Goal: Entertainment & Leisure: Consume media (video, audio)

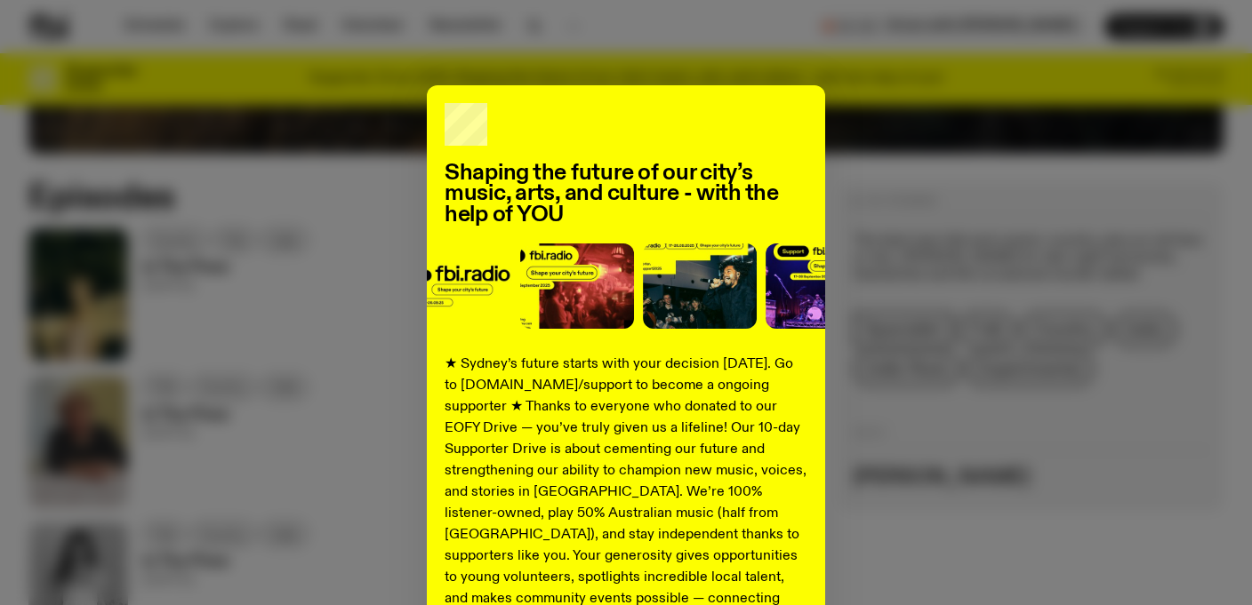
scroll to position [275, 0]
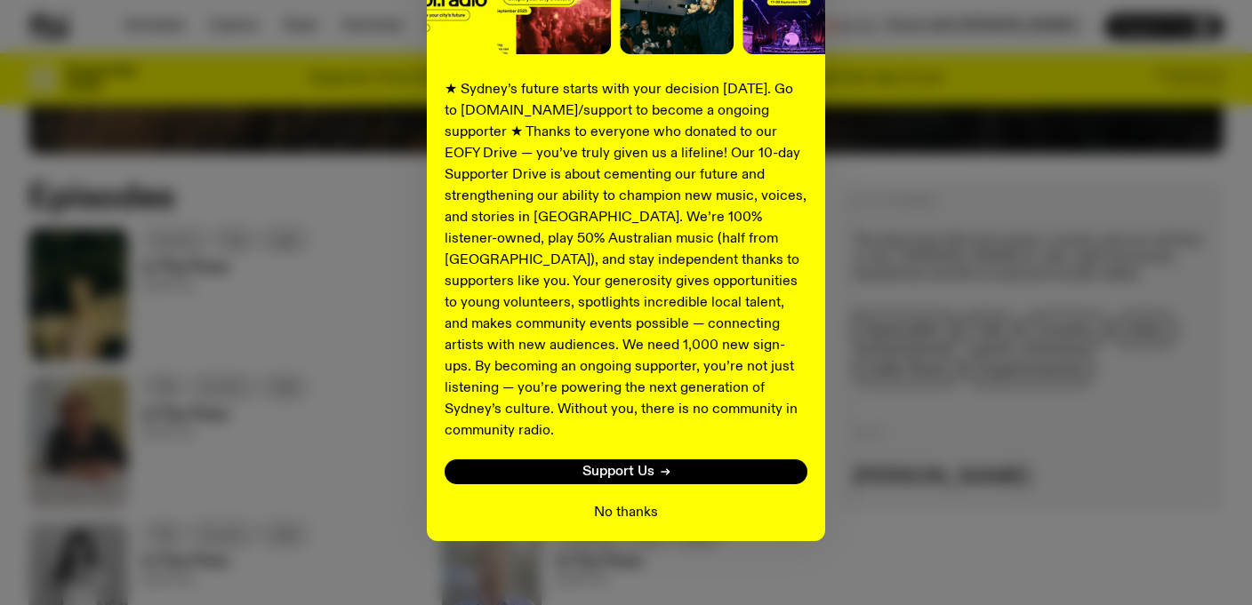
click at [633, 502] on button "No thanks" at bounding box center [626, 512] width 64 height 21
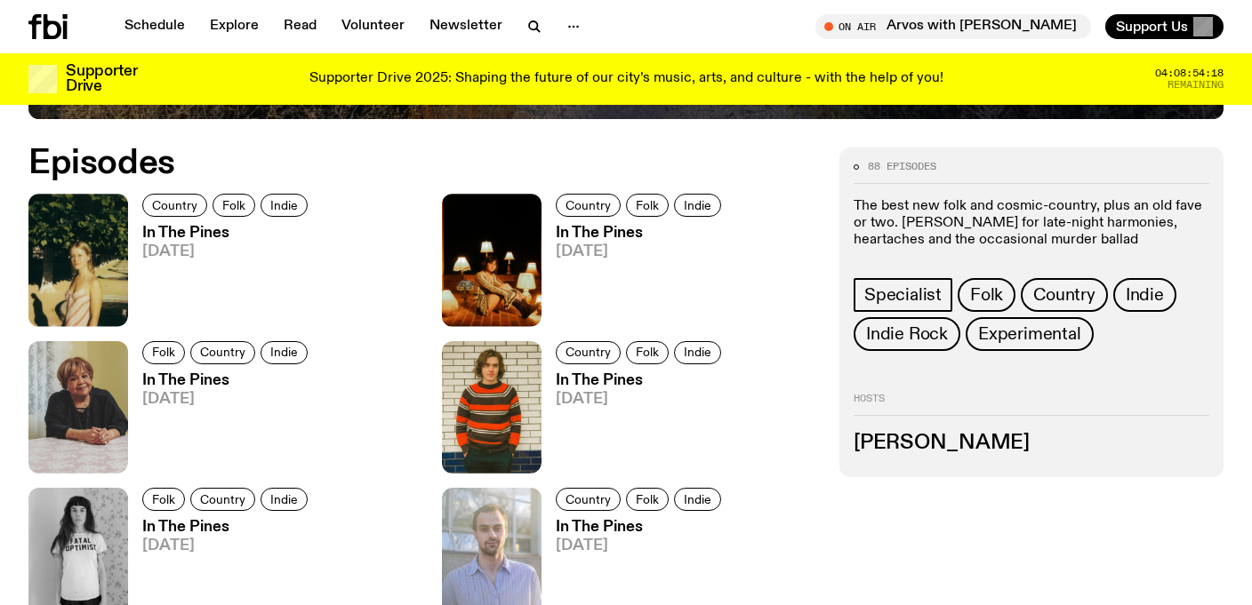
scroll to position [825, 0]
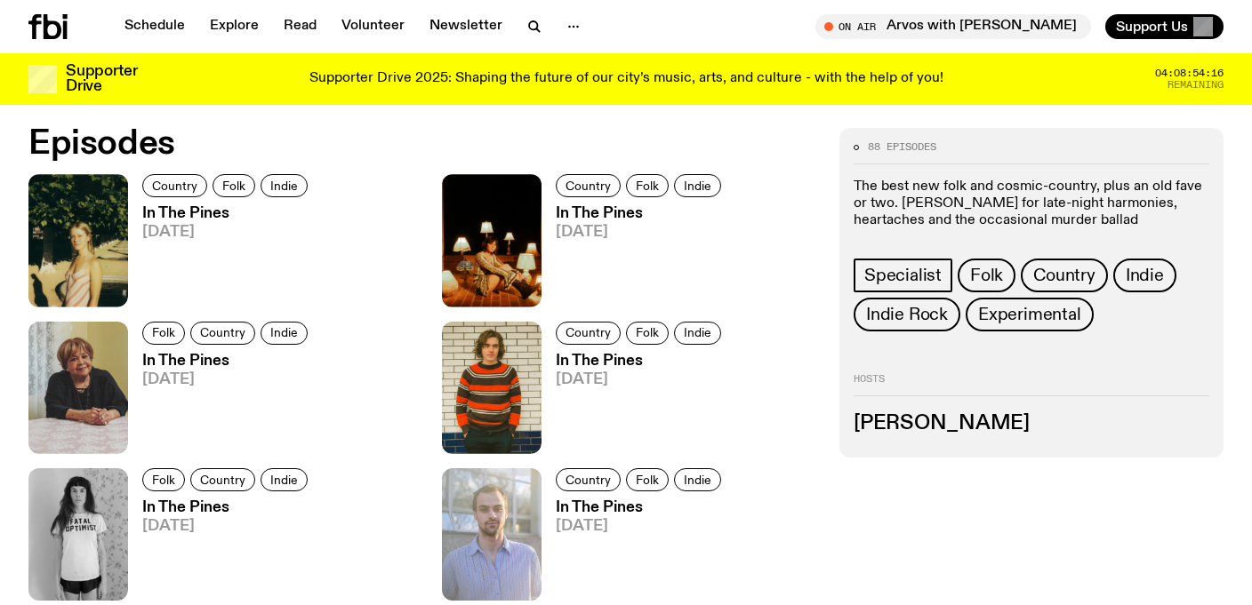
click at [204, 220] on h3 "In The Pines" at bounding box center [227, 213] width 171 height 15
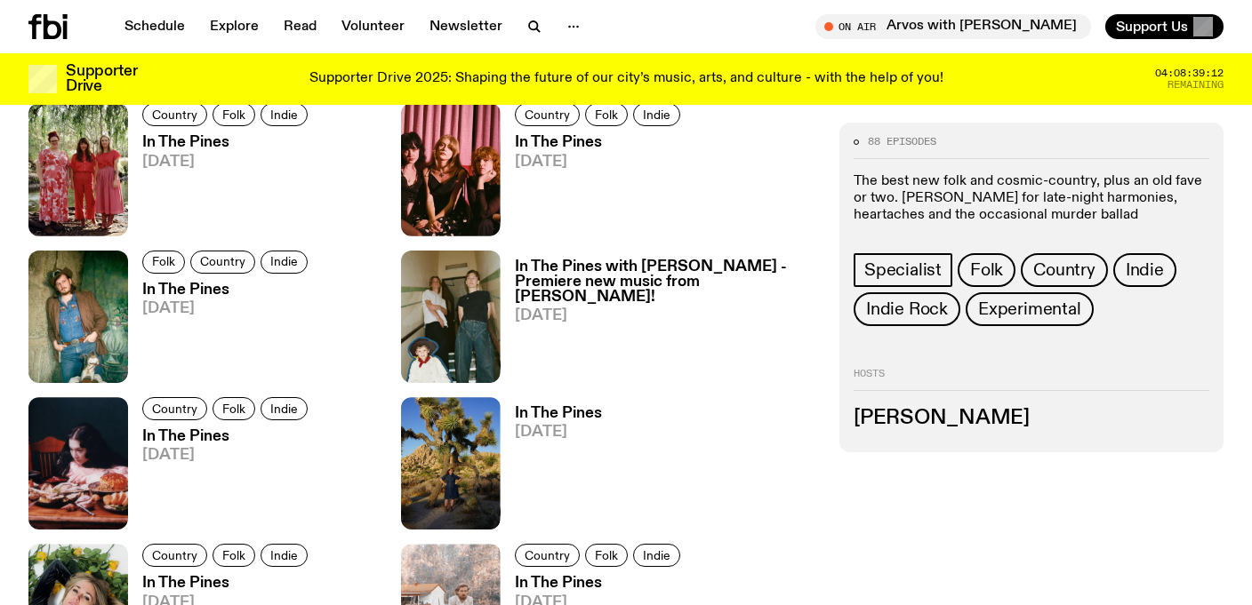
scroll to position [2478, 0]
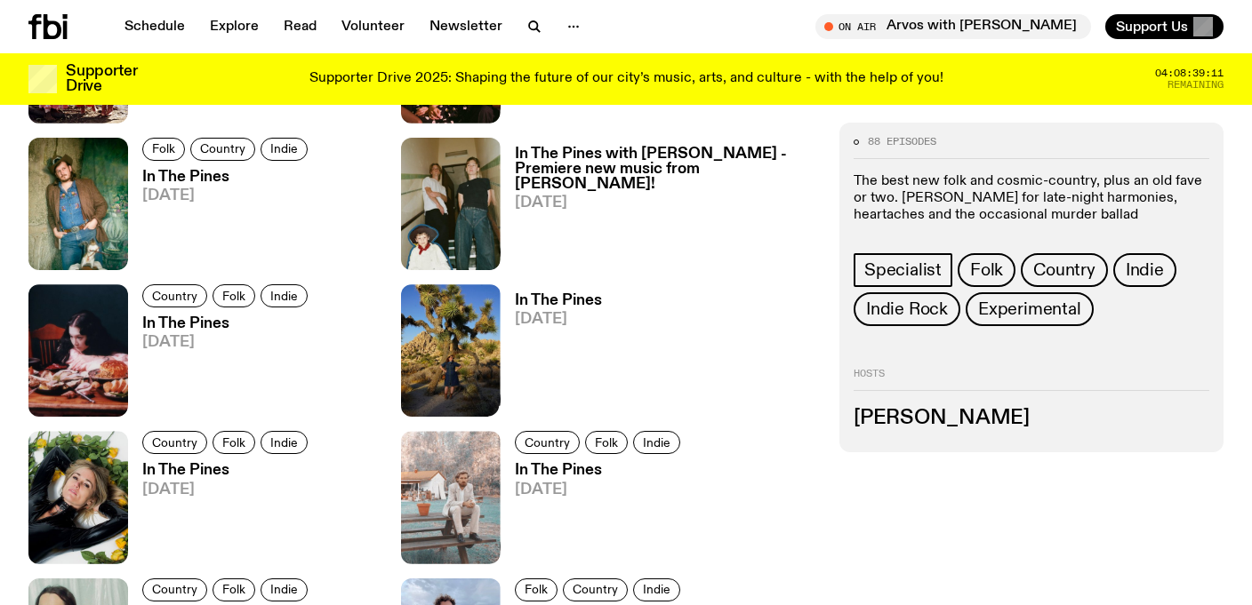
click at [500, 337] on img at bounding box center [451, 350] width 100 height 132
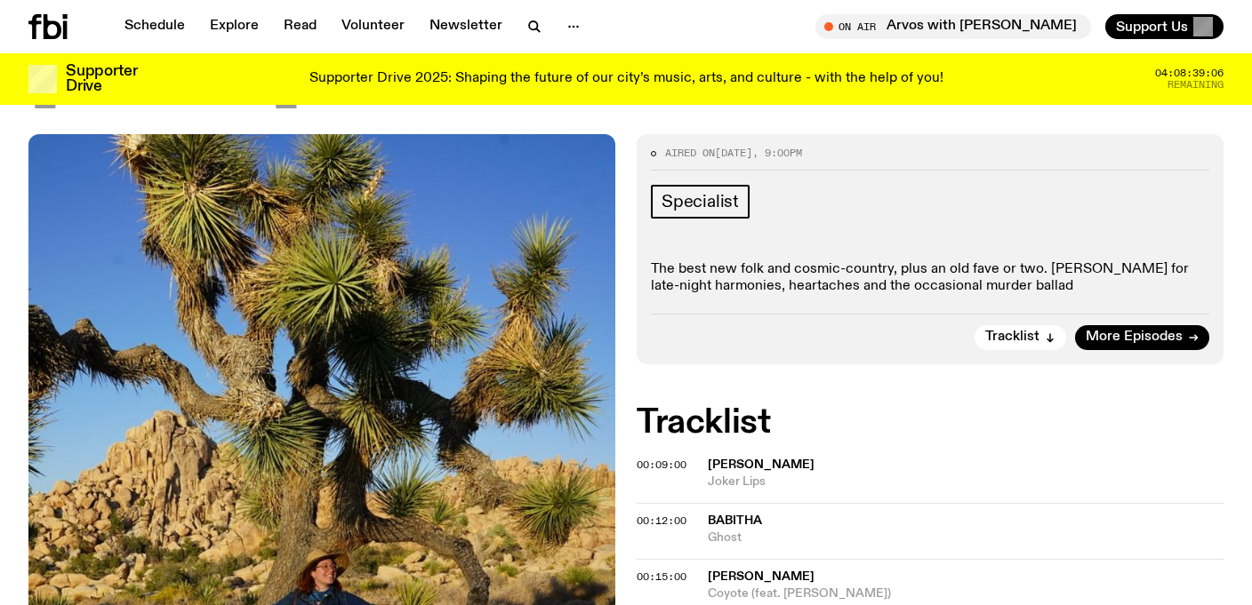
scroll to position [219, 0]
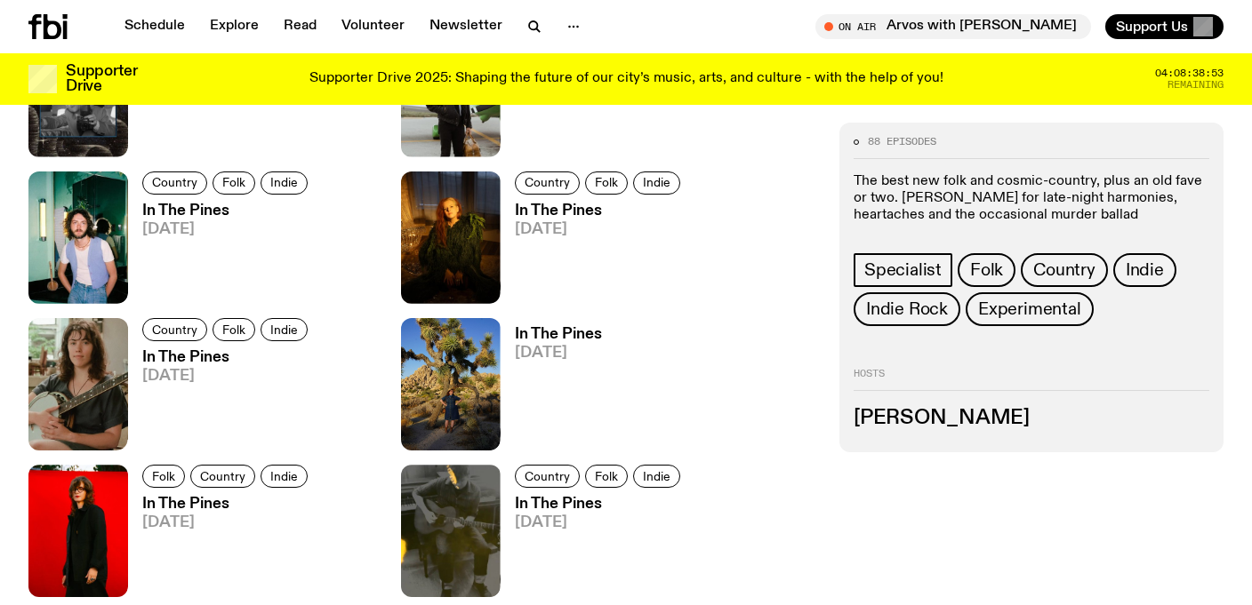
scroll to position [1417, 0]
click at [105, 249] on img at bounding box center [78, 237] width 100 height 132
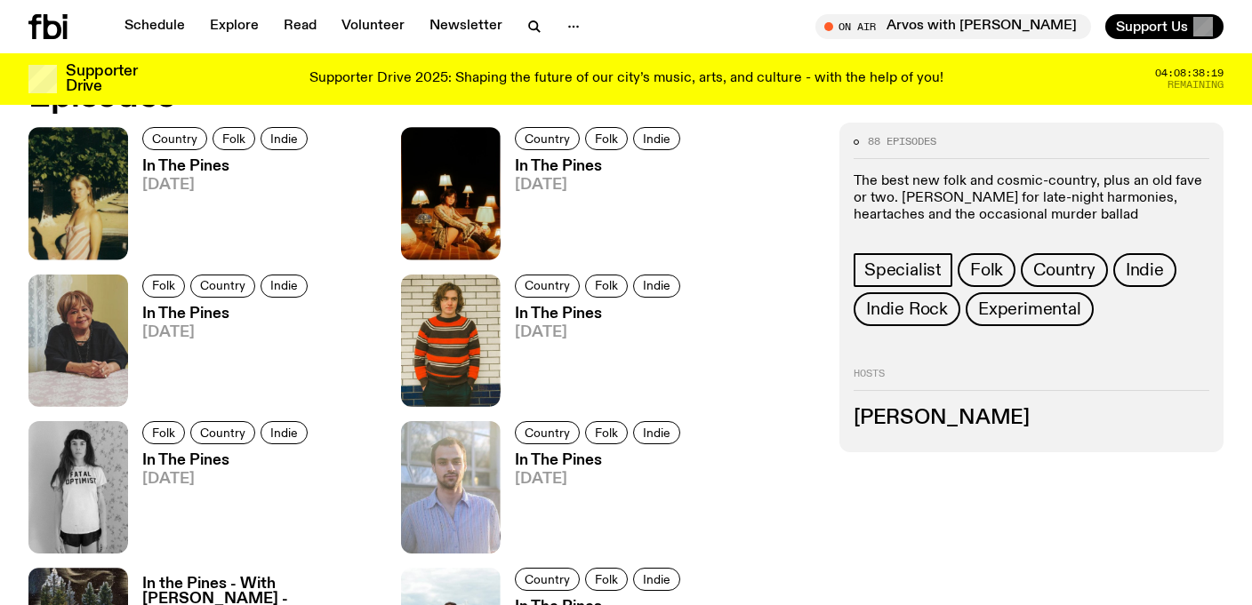
scroll to position [834, 0]
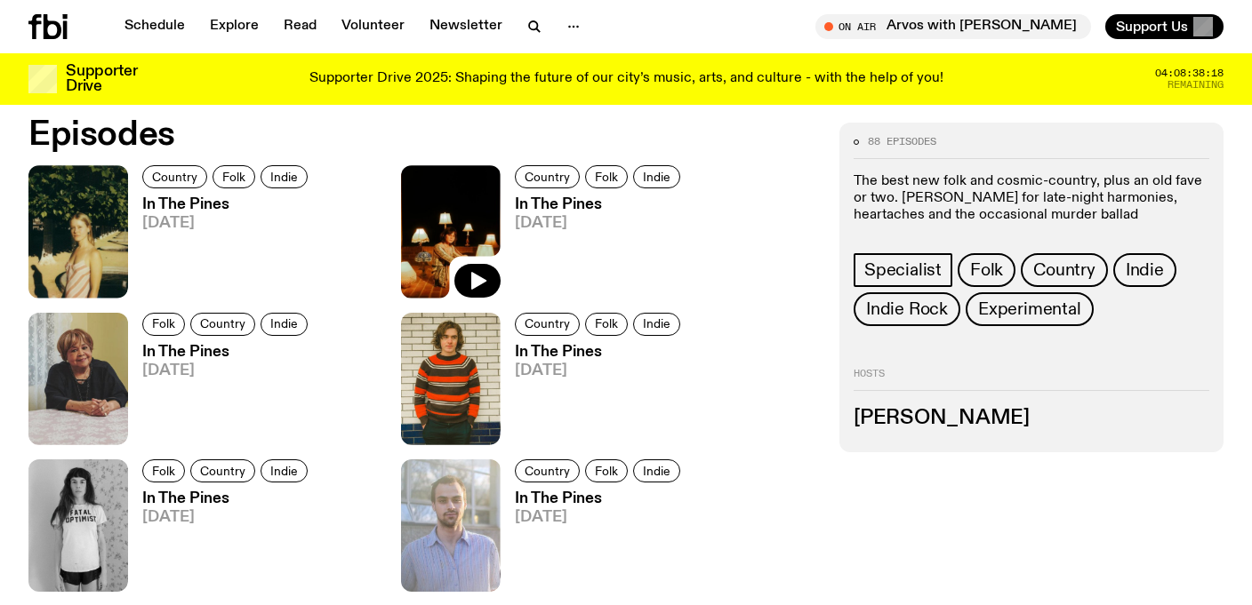
click at [474, 228] on img at bounding box center [451, 231] width 100 height 132
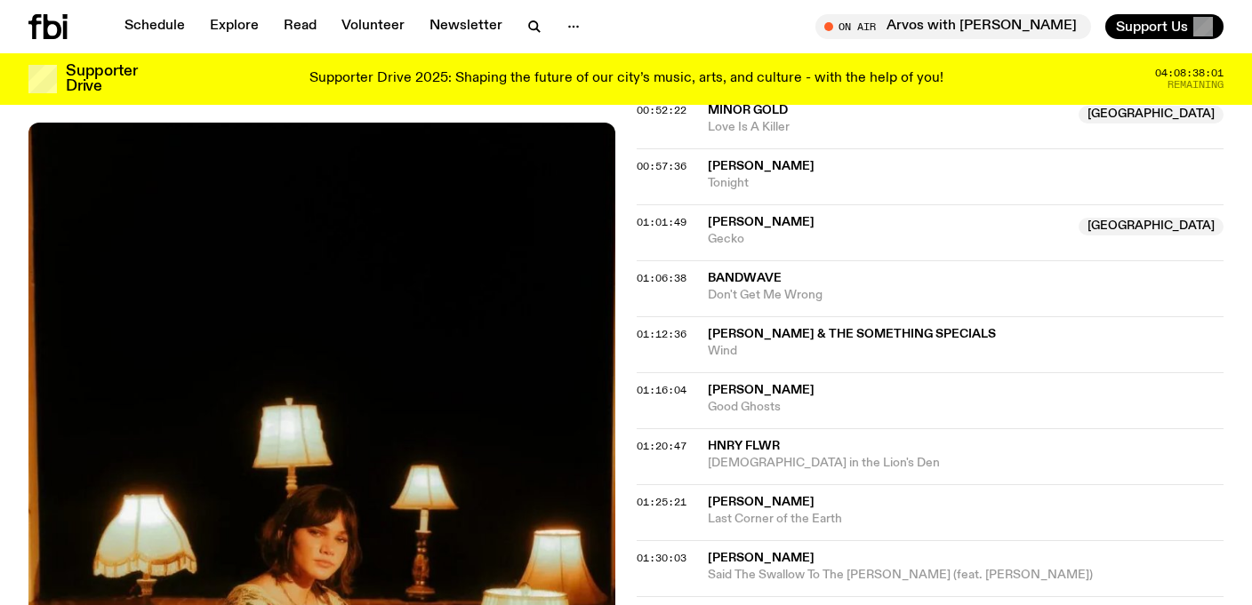
scroll to position [1195, 0]
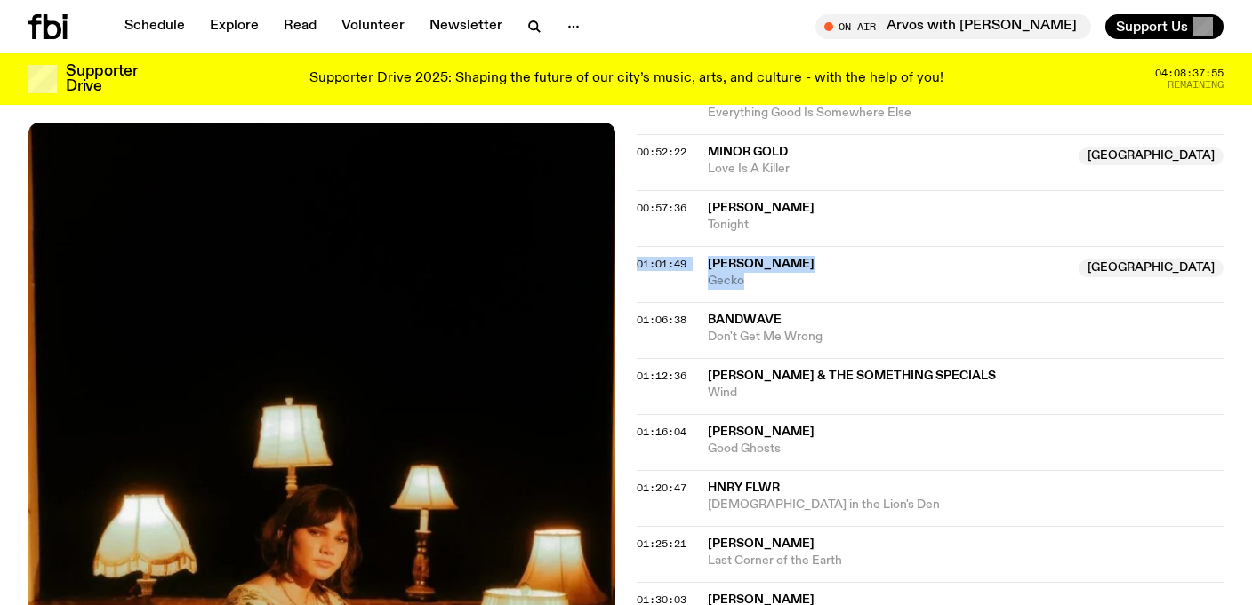
drag, startPoint x: 763, startPoint y: 282, endPoint x: 703, endPoint y: 254, distance: 65.6
click at [703, 254] on div "01:01:49 [PERSON_NAME] [GEOGRAPHIC_DATA] Gecko [GEOGRAPHIC_DATA]" at bounding box center [929, 274] width 587 height 56
click at [754, 281] on span "Gecko" at bounding box center [888, 281] width 360 height 17
click at [787, 285] on div "Copied" at bounding box center [888, 273] width 360 height 34
click at [718, 262] on span "[PERSON_NAME]" at bounding box center [761, 264] width 107 height 12
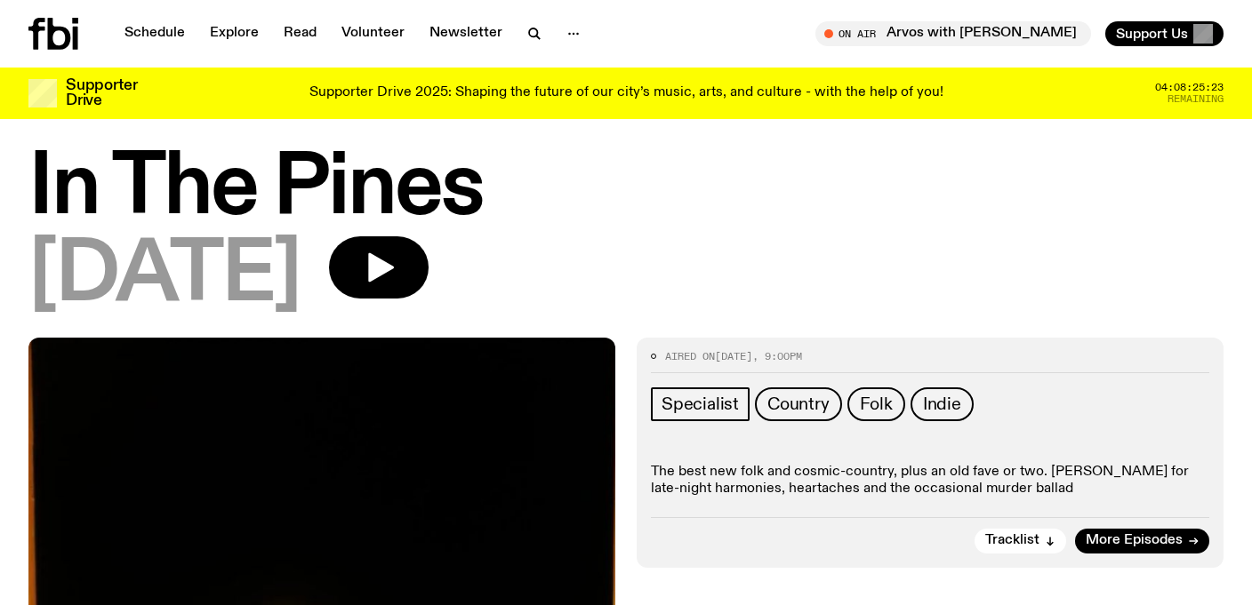
scroll to position [0, 0]
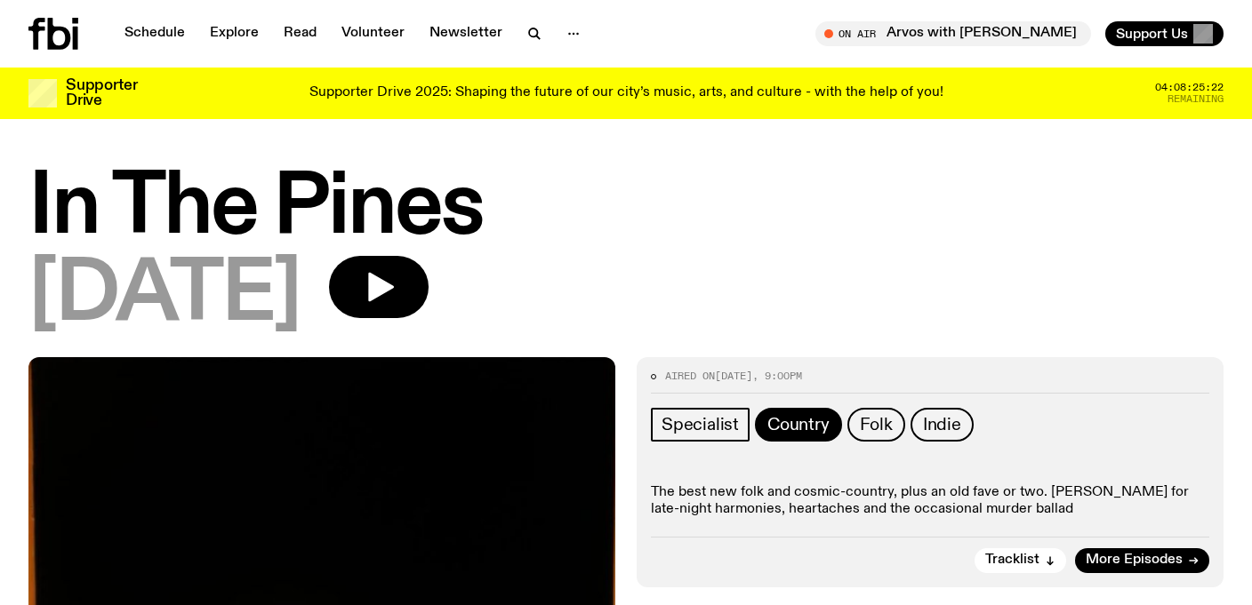
click at [796, 426] on span "Country" at bounding box center [798, 425] width 62 height 20
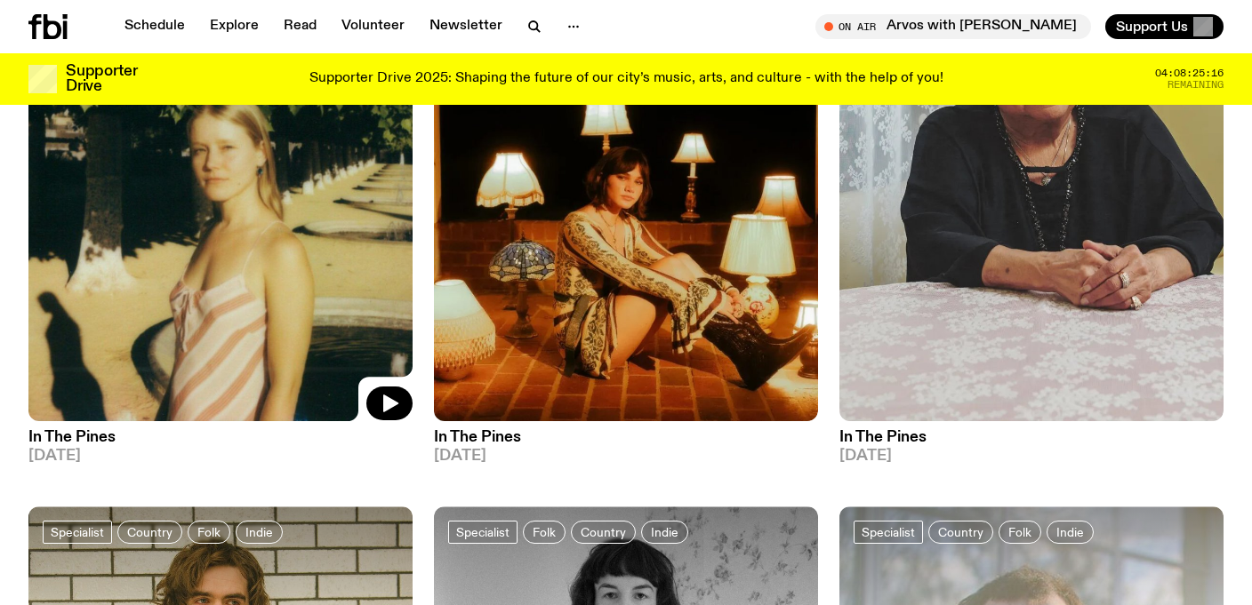
scroll to position [815, 0]
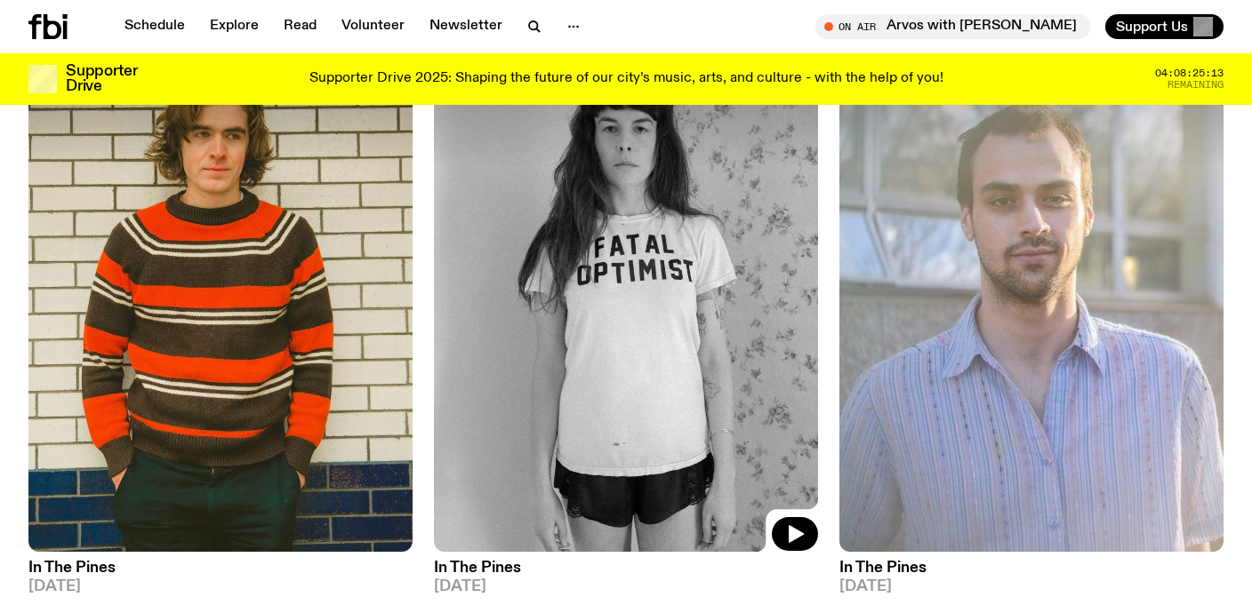
click at [579, 308] on img at bounding box center [626, 296] width 384 height 512
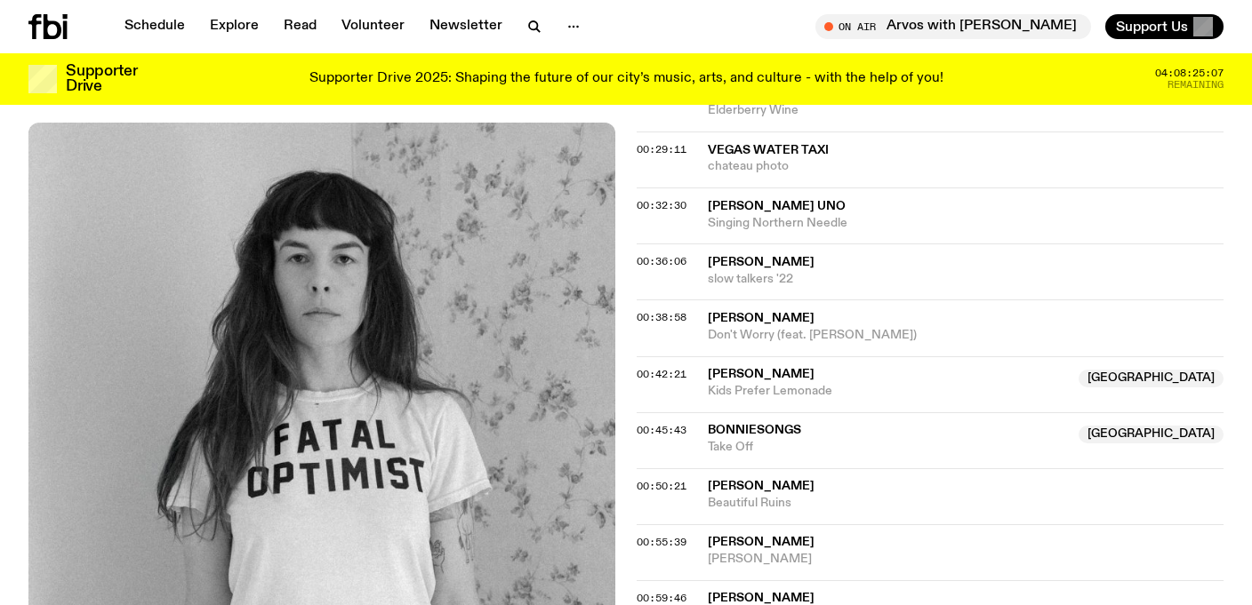
scroll to position [914, 0]
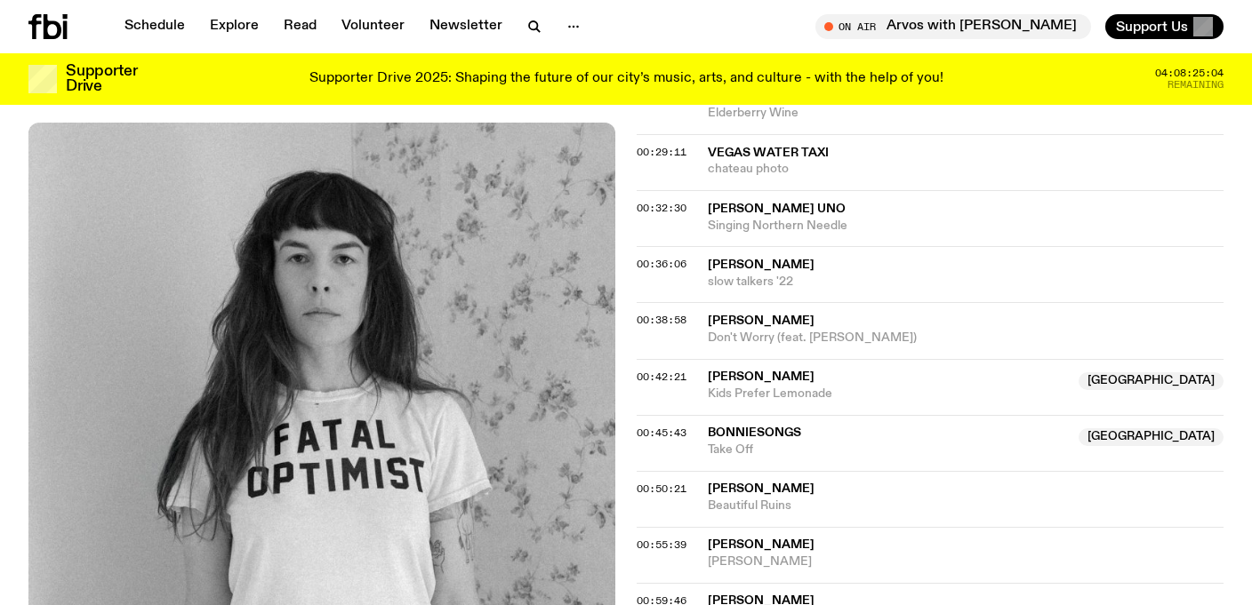
click at [709, 371] on span "[PERSON_NAME]" at bounding box center [761, 377] width 107 height 12
click at [230, 30] on link "Explore" at bounding box center [234, 26] width 70 height 25
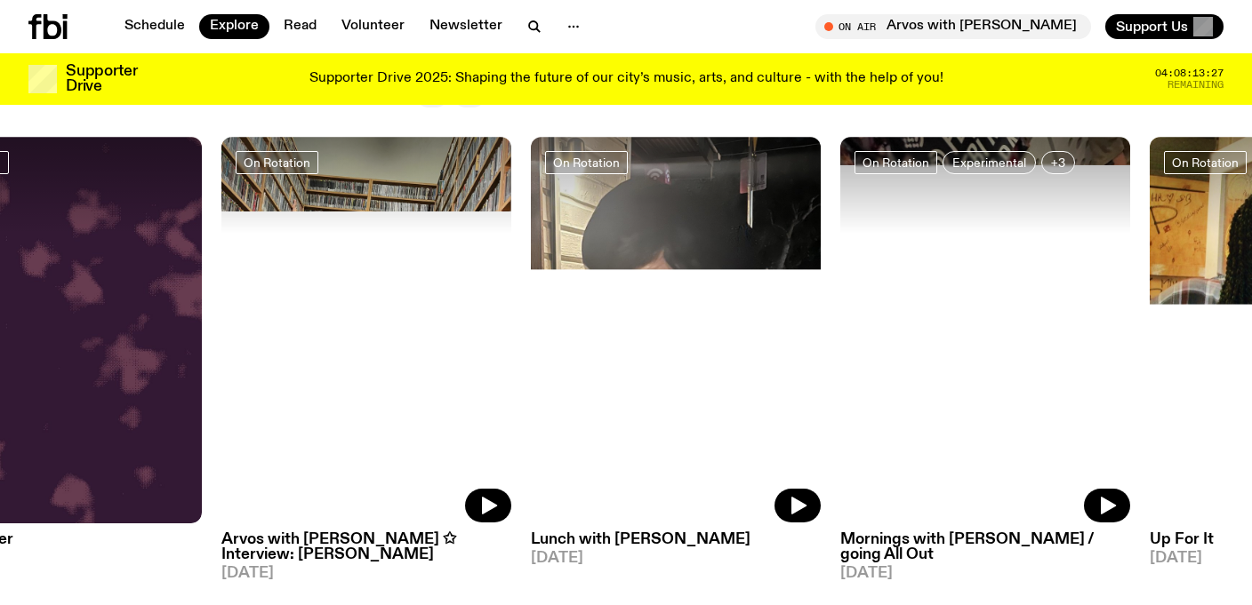
scroll to position [754, 0]
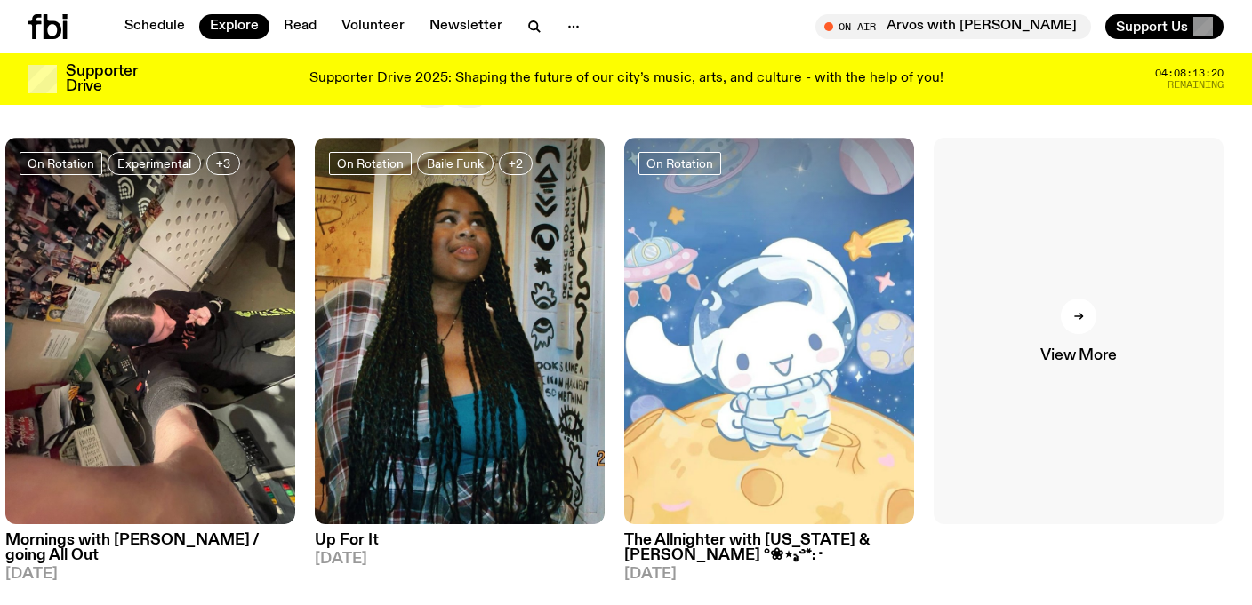
click at [1068, 299] on div at bounding box center [1078, 317] width 36 height 36
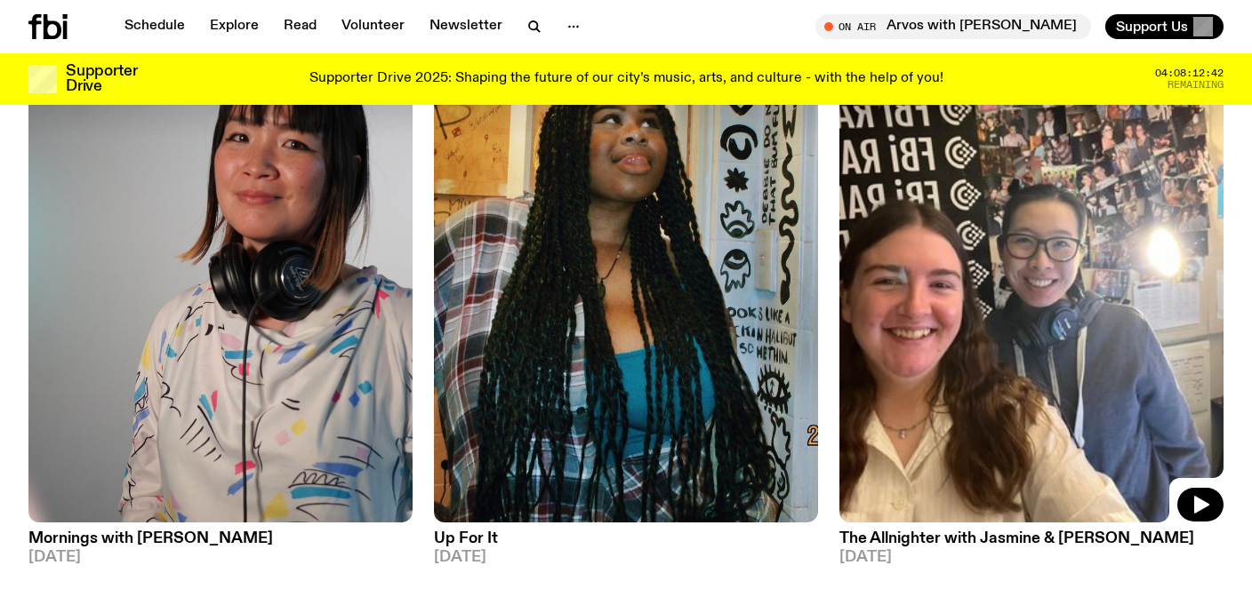
scroll to position [4482, 0]
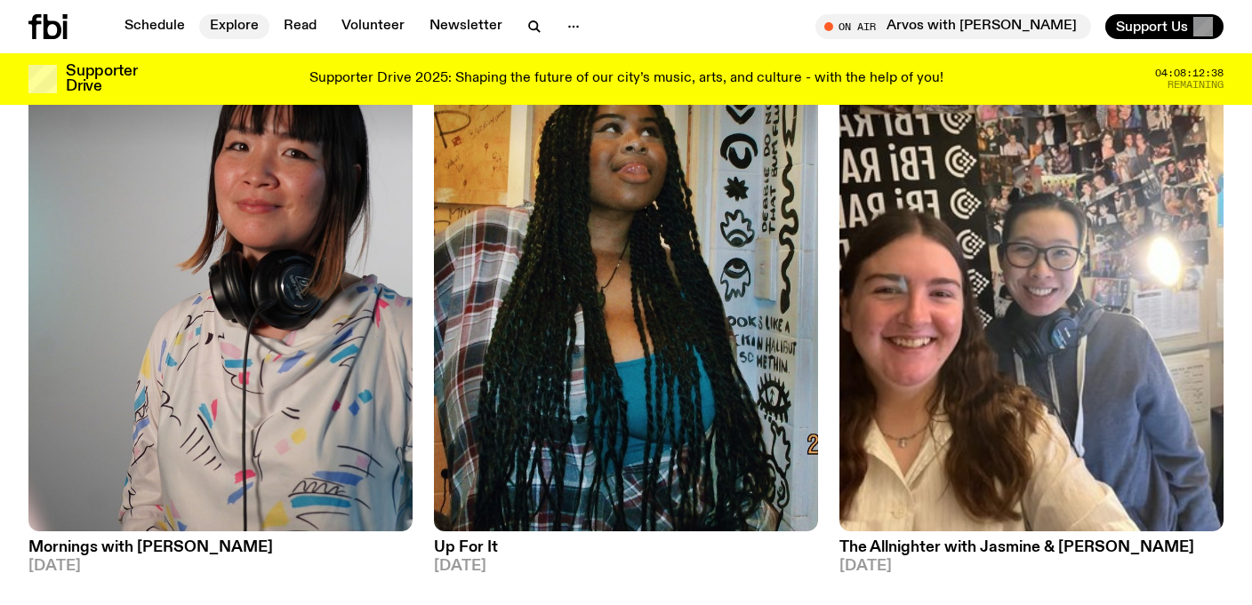
click at [216, 33] on link "Explore" at bounding box center [234, 26] width 70 height 25
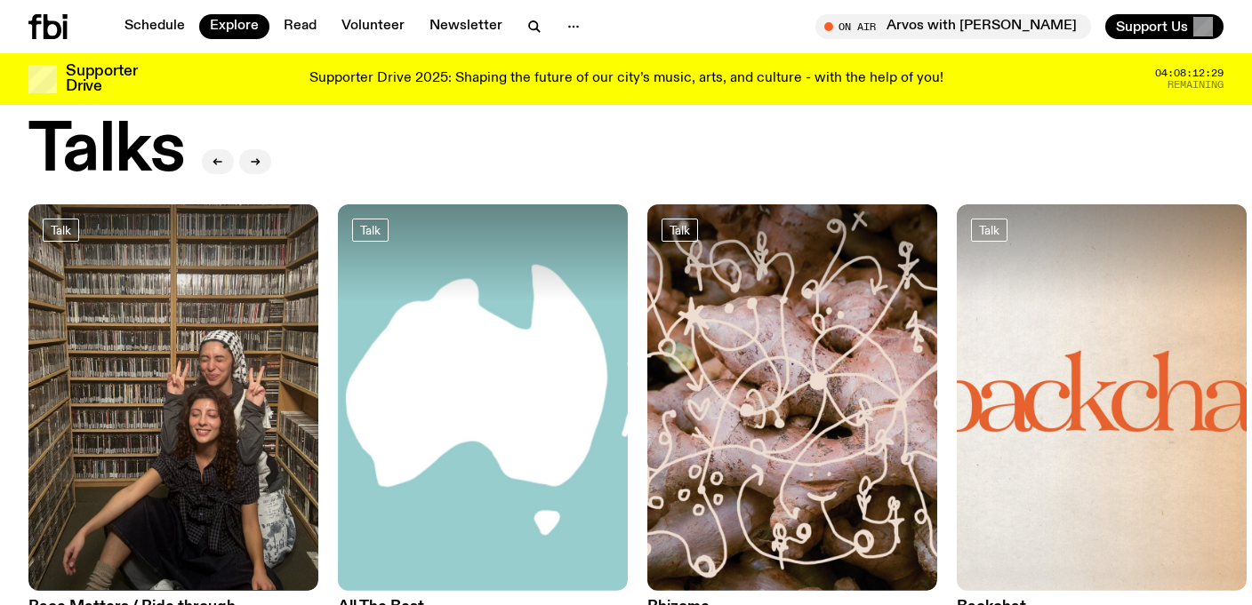
scroll to position [2013, 0]
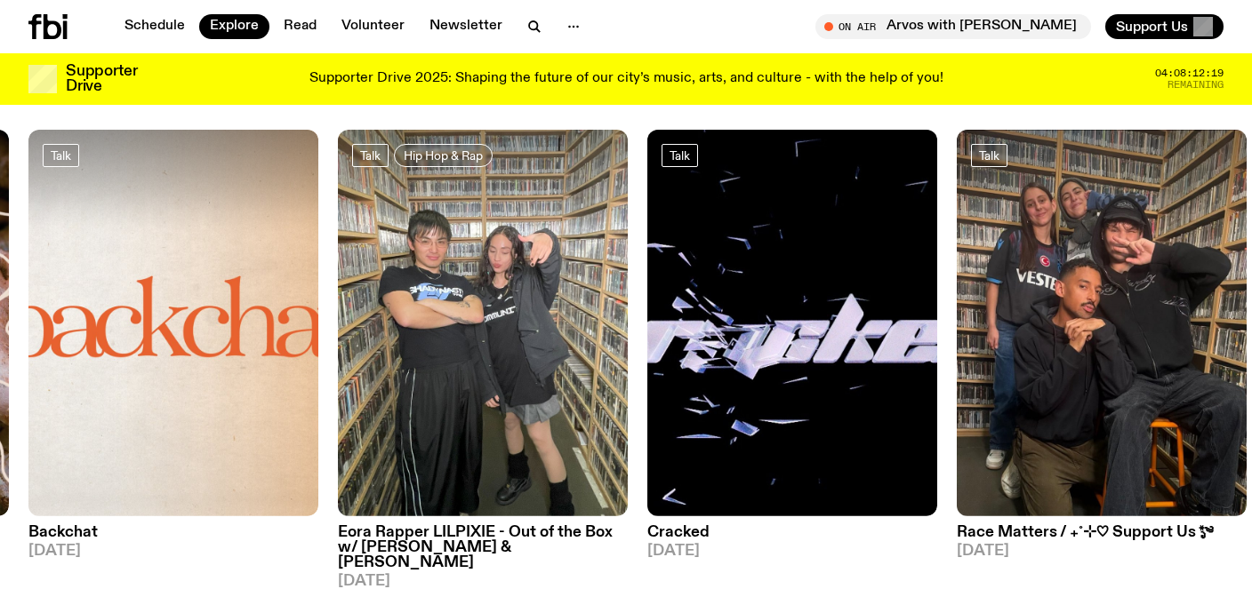
click at [402, 525] on h3 "Eora Rapper LILPIXIE - Out of the Box w/ [PERSON_NAME] & [PERSON_NAME]" at bounding box center [483, 547] width 290 height 45
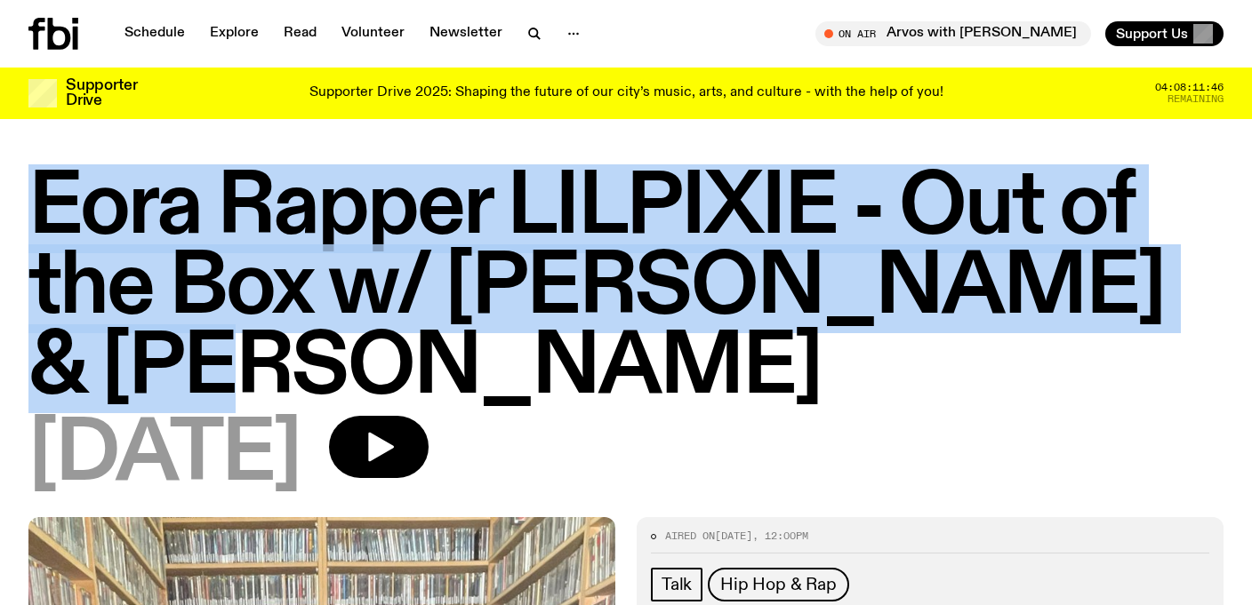
drag, startPoint x: 260, startPoint y: 363, endPoint x: 40, endPoint y: 233, distance: 255.1
click at [40, 233] on h1 "Eora Rapper LILPIXIE - Out of the Box w/ [PERSON_NAME] & [PERSON_NAME]" at bounding box center [625, 289] width 1195 height 240
copy h1 "Eora Rapper LILPIXIE - Out of the Box w/ [PERSON_NAME] & [PERSON_NAME]"
